Goal: Task Accomplishment & Management: Use online tool/utility

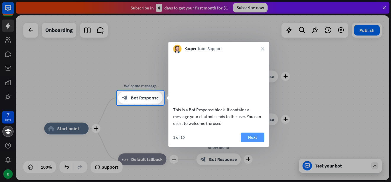
click at [252, 142] on button "Next" at bounding box center [253, 137] width 24 height 9
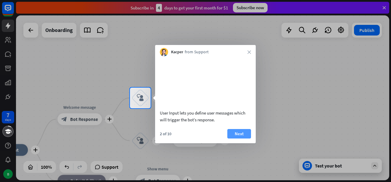
click at [236, 139] on button "Next" at bounding box center [240, 133] width 24 height 9
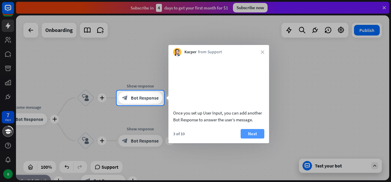
click at [253, 139] on button "Next" at bounding box center [253, 133] width 24 height 9
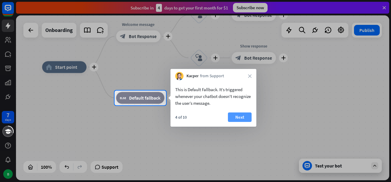
click at [239, 116] on button "Next" at bounding box center [240, 117] width 24 height 9
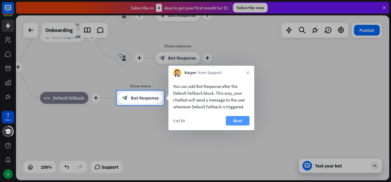
click at [235, 120] on button "Next" at bounding box center [238, 120] width 24 height 9
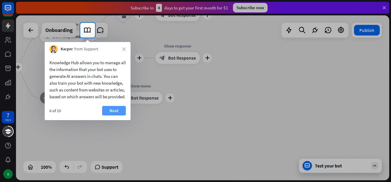
click at [114, 116] on button "Next" at bounding box center [114, 110] width 24 height 9
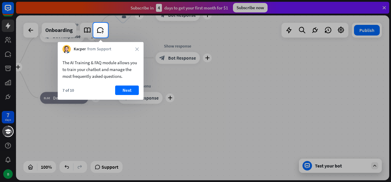
click at [126, 90] on button "Next" at bounding box center [127, 90] width 24 height 9
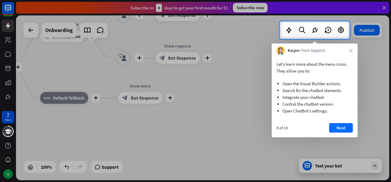
click at [334, 129] on button "Next" at bounding box center [341, 127] width 24 height 9
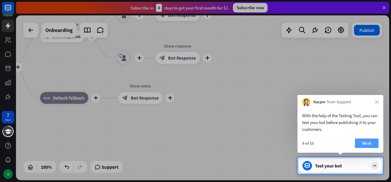
click at [368, 142] on button "Next" at bounding box center [367, 143] width 24 height 9
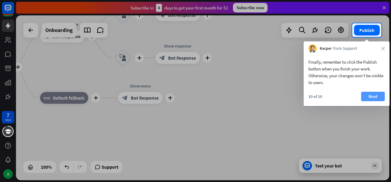
click at [376, 99] on button "Next" at bounding box center [373, 96] width 24 height 9
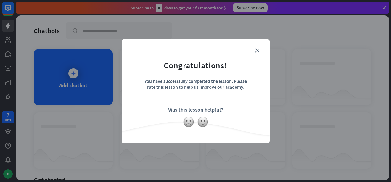
click at [256, 47] on form "Congratulations! You have successfully completed the lesson. Please rate this l…" at bounding box center [195, 82] width 133 height 71
click at [259, 48] on icon "close" at bounding box center [257, 50] width 4 height 4
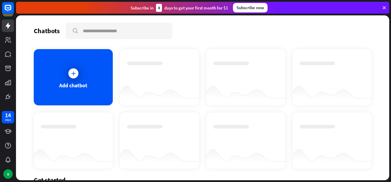
click at [382, 8] on div "Subscribe [DATE] to get your first month for $1 Subscribe now" at bounding box center [203, 8] width 374 height 12
click at [78, 75] on div at bounding box center [73, 73] width 15 height 15
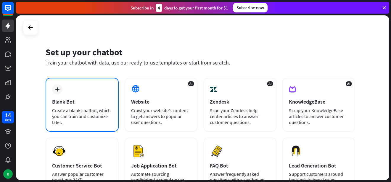
click at [103, 107] on div "plus Blank Bot Create a blank chatbot, which you can train and customize later." at bounding box center [82, 105] width 73 height 54
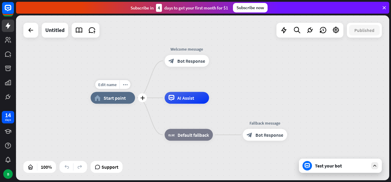
click at [115, 92] on div "Edit name more_horiz plus home_2 Start point" at bounding box center [113, 98] width 44 height 12
click at [114, 92] on div "Edit name more_horiz plus home_2 Start point" at bounding box center [113, 98] width 44 height 12
click at [117, 101] on div "home_2 Start point" at bounding box center [113, 98] width 44 height 12
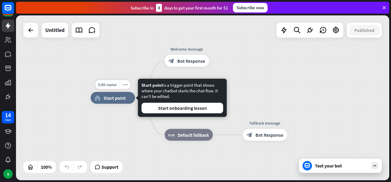
click at [112, 124] on div "Edit name more_horiz plus home_2 Start point Welcome message block_bot_response…" at bounding box center [278, 180] width 374 height 165
